Goal: Find specific page/section: Find specific page/section

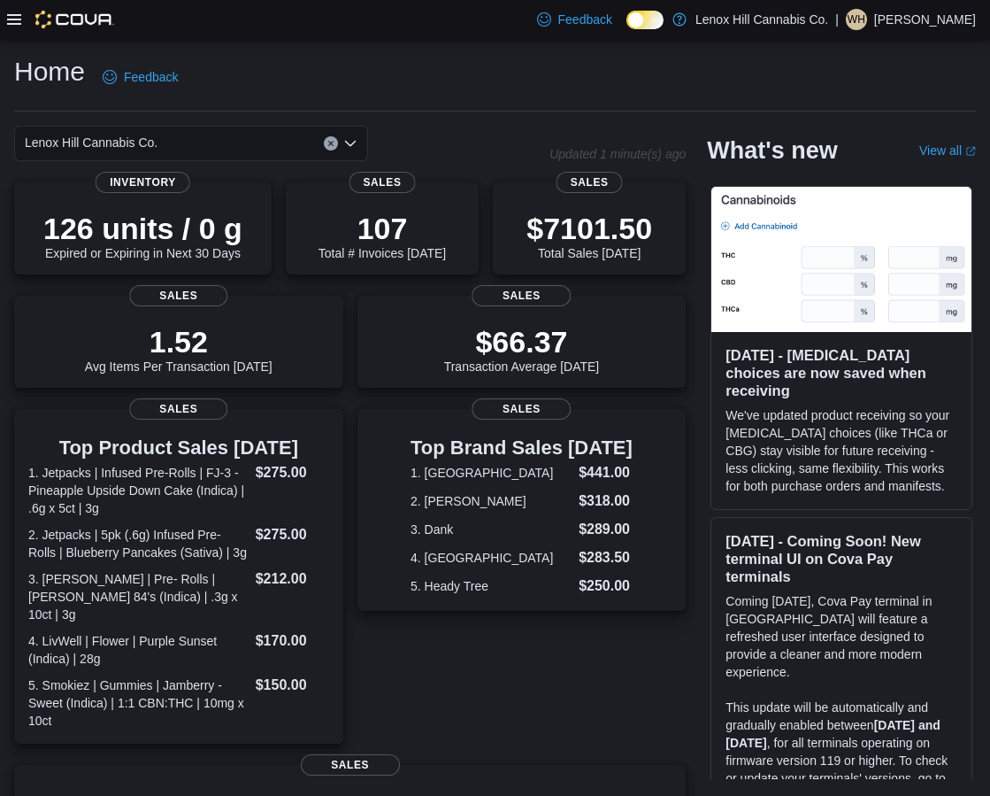
click at [9, 26] on icon at bounding box center [14, 19] width 14 height 14
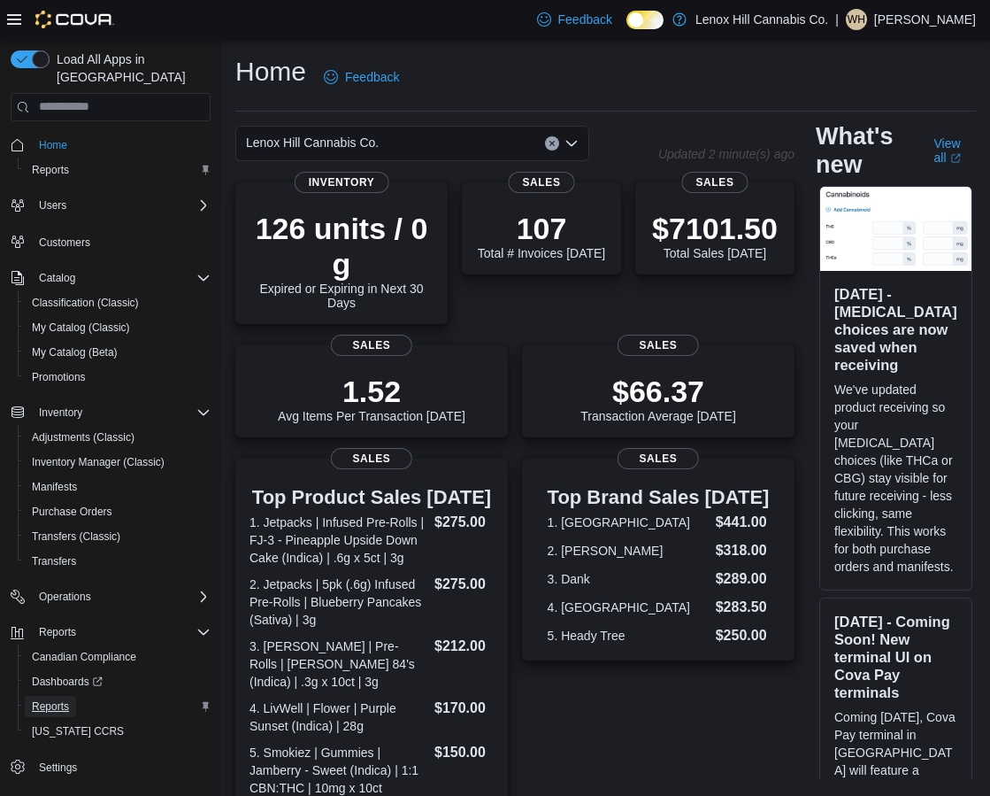
click at [52, 699] on span "Reports" at bounding box center [50, 706] width 37 height 14
